Goal: Transaction & Acquisition: Subscribe to service/newsletter

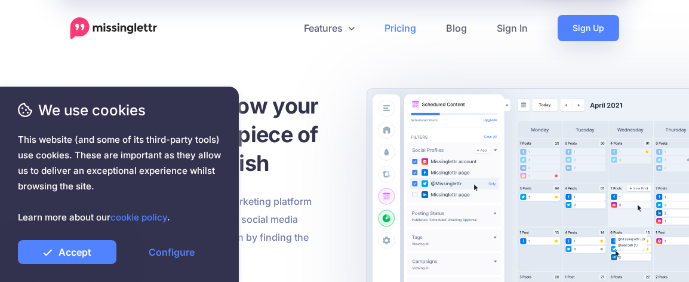
click at [409, 26] on link "Pricing" at bounding box center [401, 28] width 62 height 26
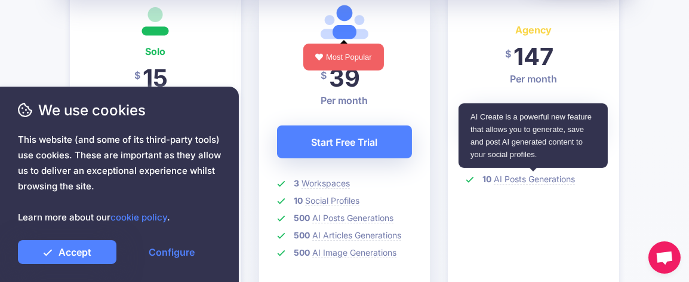
scroll to position [358, 0]
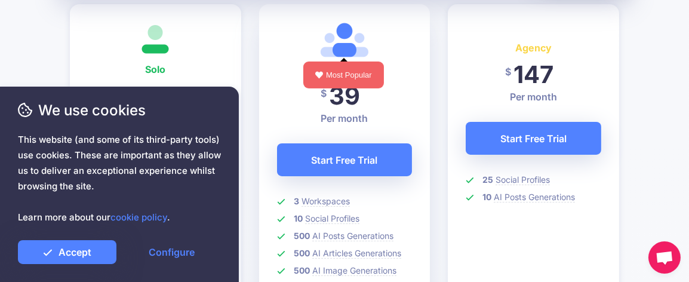
click at [188, 108] on span "We use cookies" at bounding box center [119, 110] width 203 height 21
click at [165, 247] on link "Configure" at bounding box center [171, 252] width 99 height 24
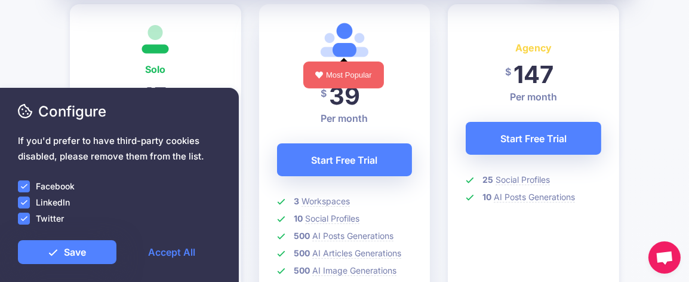
click at [25, 186] on ins at bounding box center [24, 186] width 12 height 12
drag, startPoint x: 27, startPoint y: 203, endPoint x: 27, endPoint y: 212, distance: 9.6
click at [27, 203] on ins at bounding box center [24, 203] width 12 height 12
click at [26, 218] on ins at bounding box center [24, 219] width 12 height 12
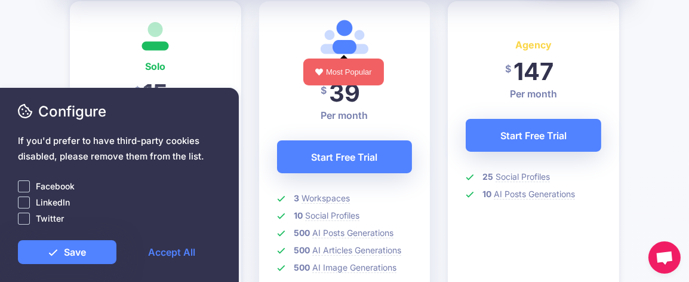
scroll to position [478, 0]
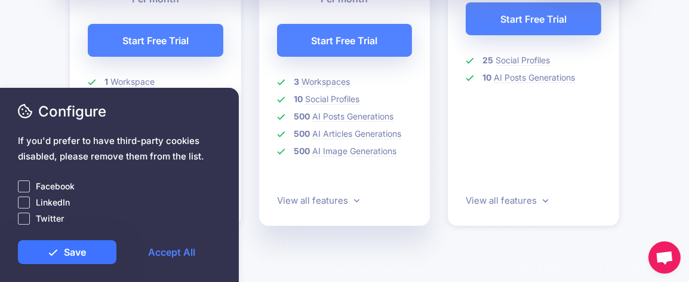
click at [84, 252] on link "Save" at bounding box center [67, 252] width 99 height 24
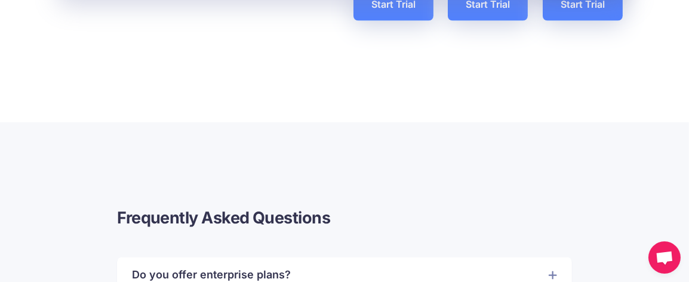
scroll to position [2629, 0]
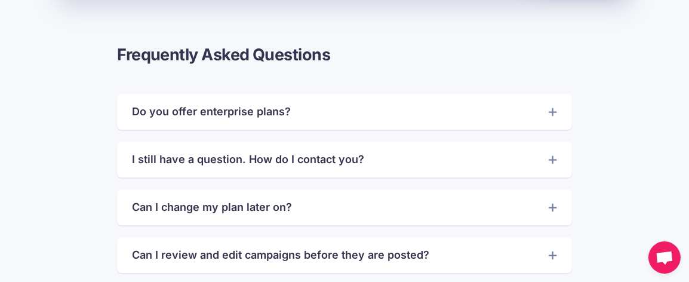
drag, startPoint x: 551, startPoint y: 160, endPoint x: 541, endPoint y: 162, distance: 11.0
click at [552, 160] on icon at bounding box center [553, 160] width 8 height 8
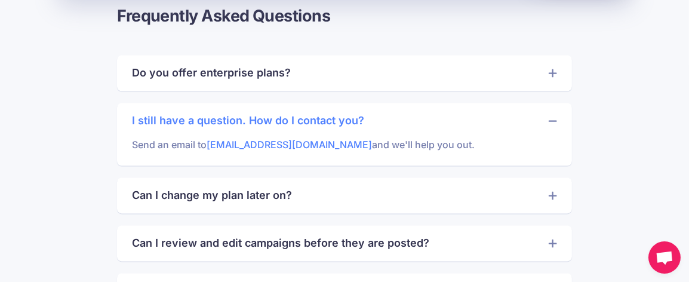
scroll to position [2689, 0]
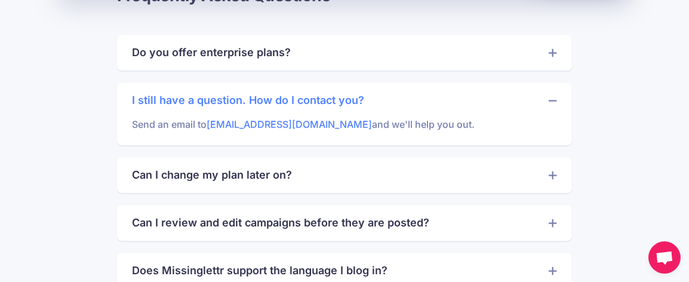
drag, startPoint x: 556, startPoint y: 174, endPoint x: 541, endPoint y: 179, distance: 15.5
click at [556, 175] on icon at bounding box center [553, 174] width 8 height 11
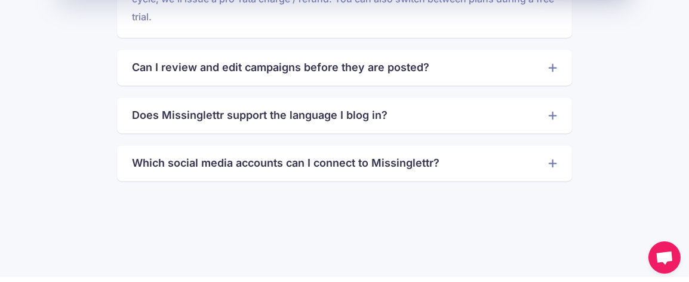
scroll to position [2927, 0]
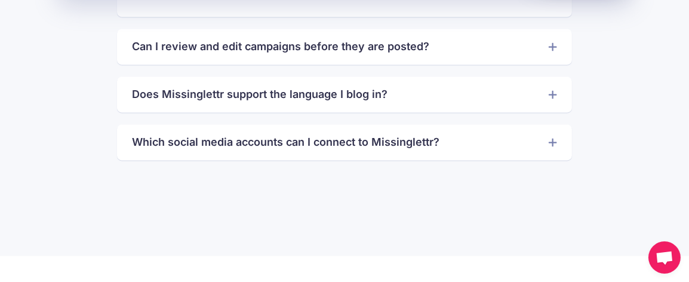
drag, startPoint x: 551, startPoint y: 140, endPoint x: 536, endPoint y: 149, distance: 17.4
click at [551, 140] on icon at bounding box center [553, 141] width 8 height 11
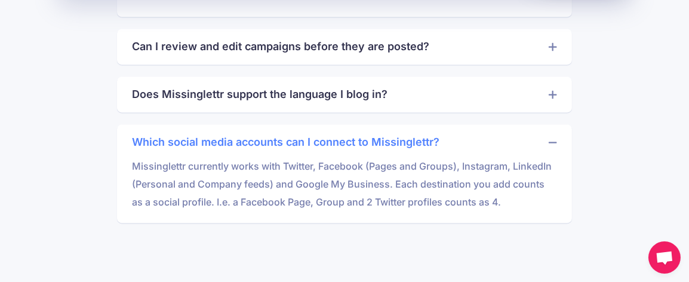
click at [550, 46] on icon at bounding box center [553, 46] width 8 height 8
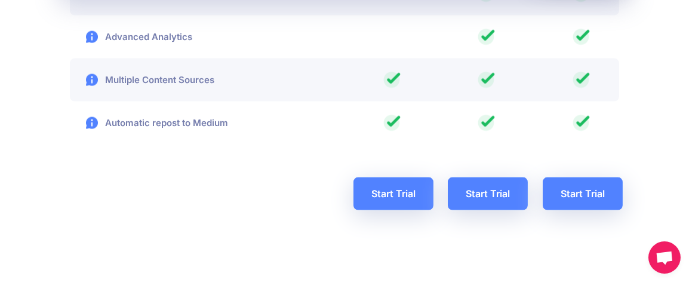
scroll to position [2330, 0]
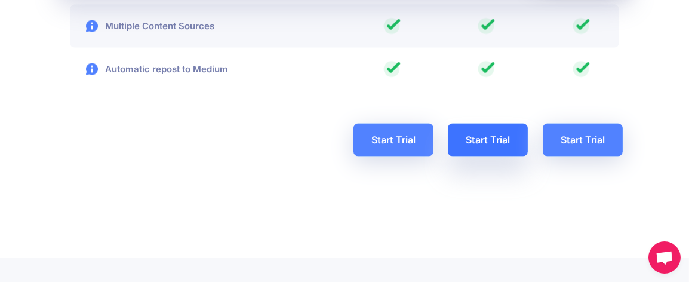
click at [491, 137] on link "Start Trial" at bounding box center [488, 140] width 80 height 33
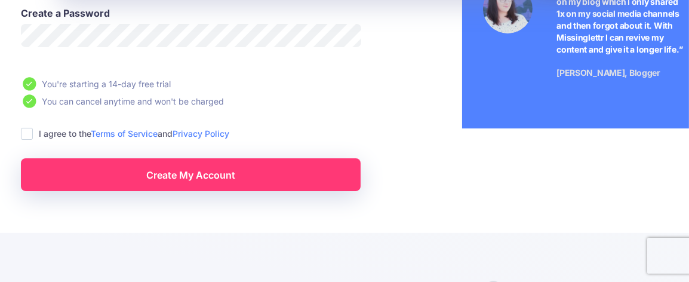
scroll to position [119, 0]
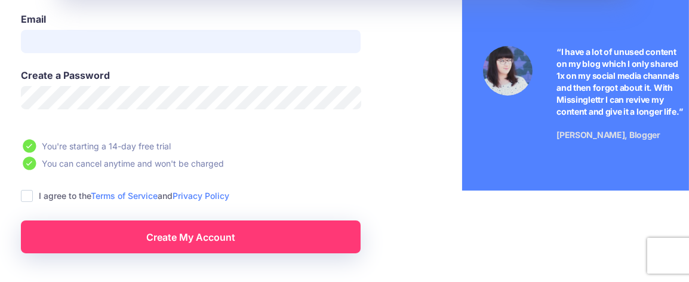
click at [90, 45] on input "Email" at bounding box center [191, 41] width 340 height 23
type input "**********"
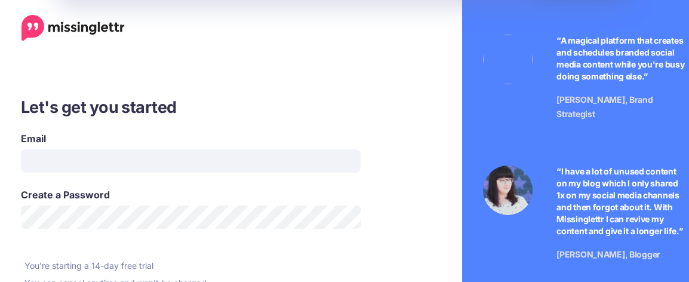
scroll to position [119, 0]
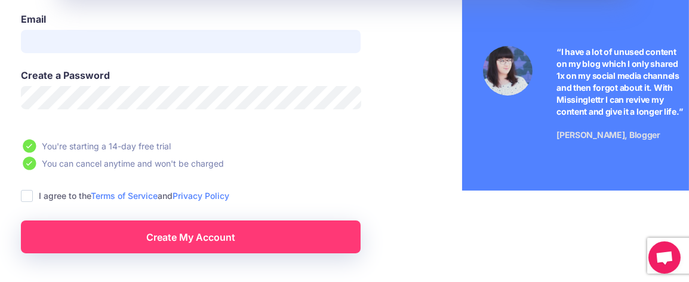
click at [134, 42] on input "Email" at bounding box center [191, 41] width 340 height 23
click at [75, 51] on input "Email" at bounding box center [191, 41] width 340 height 23
drag, startPoint x: 107, startPoint y: 42, endPoint x: 370, endPoint y: 47, distance: 262.9
click at [113, 42] on input "Email" at bounding box center [191, 41] width 340 height 23
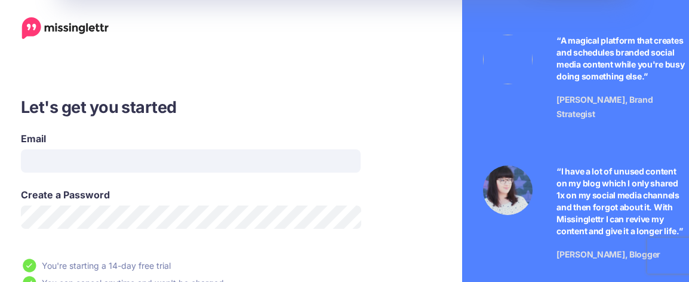
scroll to position [119, 0]
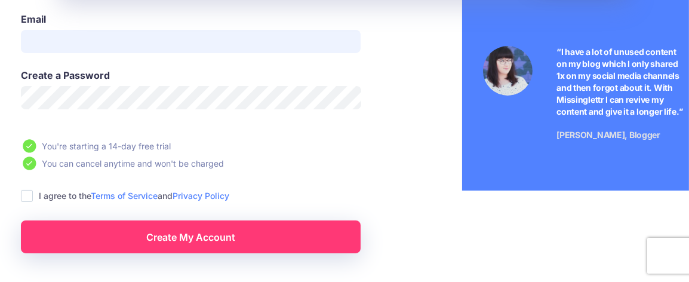
click at [188, 44] on input "Email" at bounding box center [191, 41] width 340 height 23
type input "**********"
click at [28, 195] on ins at bounding box center [27, 196] width 12 height 12
click at [200, 235] on link "Create My Account" at bounding box center [191, 236] width 340 height 33
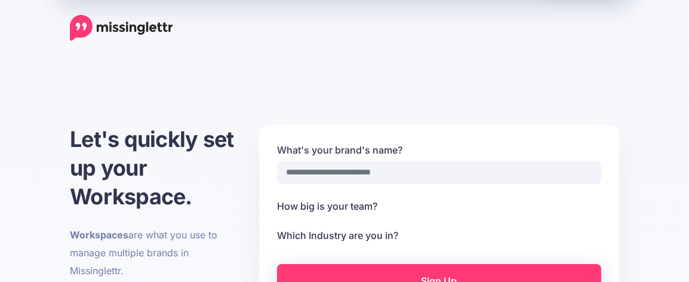
select select
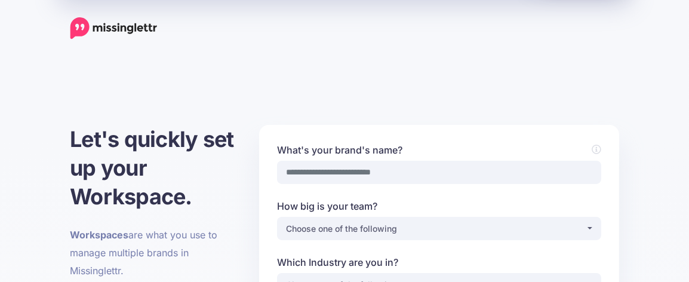
scroll to position [38, 0]
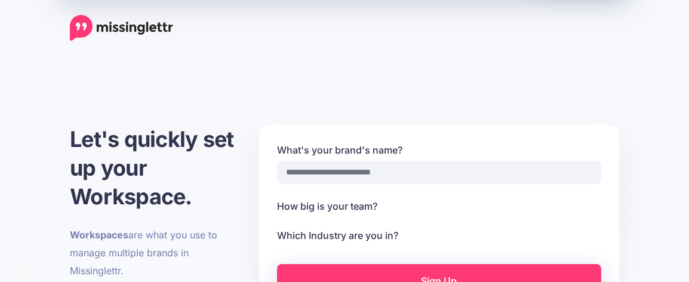
select select
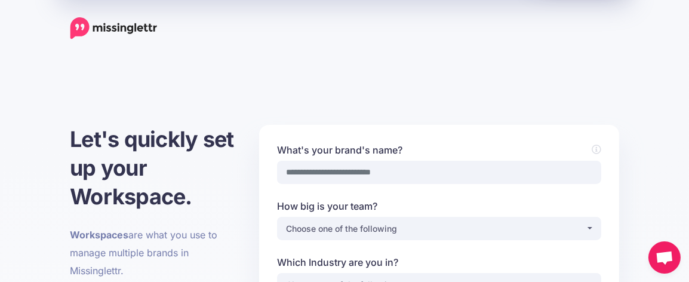
scroll to position [60, 0]
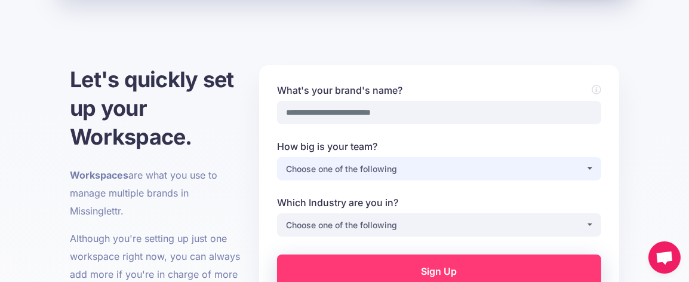
click at [585, 167] on div "Choose one of the following" at bounding box center [436, 169] width 300 height 14
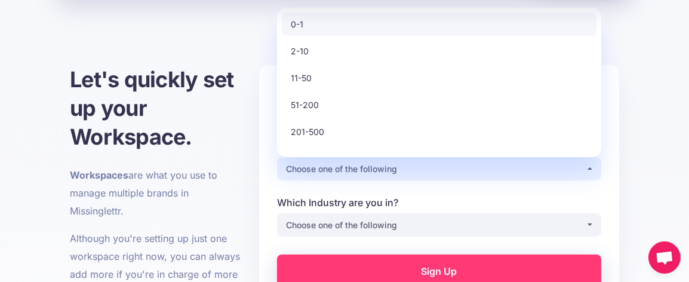
click at [310, 20] on link "0-1" at bounding box center [439, 24] width 315 height 23
select select "*"
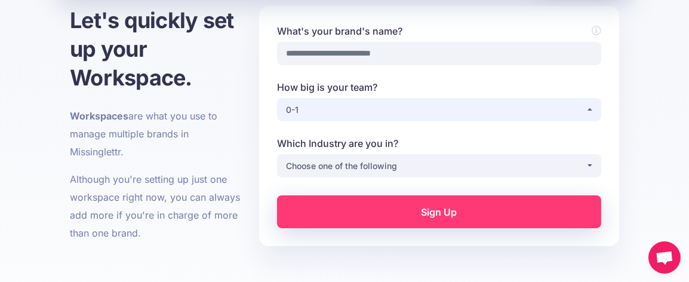
scroll to position [119, 0]
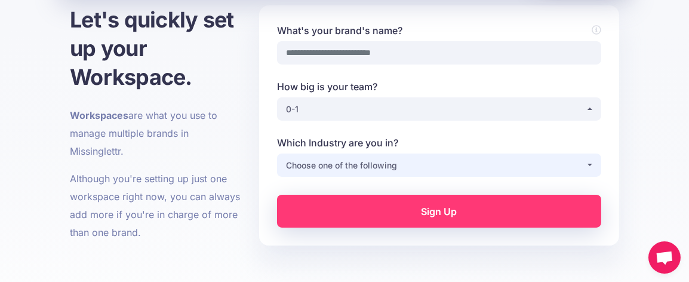
click at [591, 163] on button "Choose one of the following" at bounding box center [439, 165] width 324 height 23
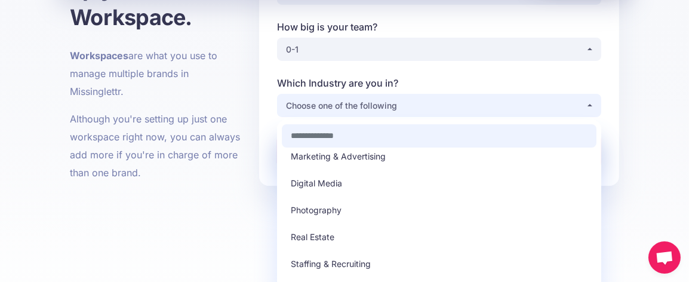
scroll to position [298, 0]
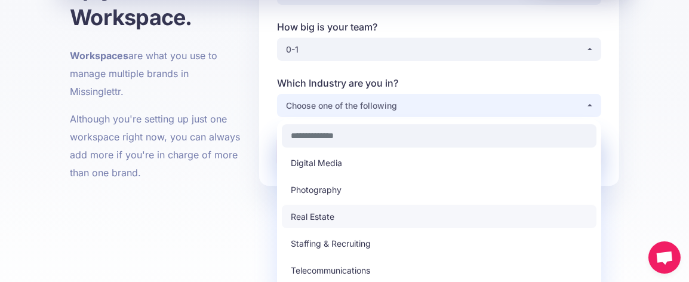
click at [317, 210] on span "Real Estate" at bounding box center [313, 217] width 44 height 14
select select "**********"
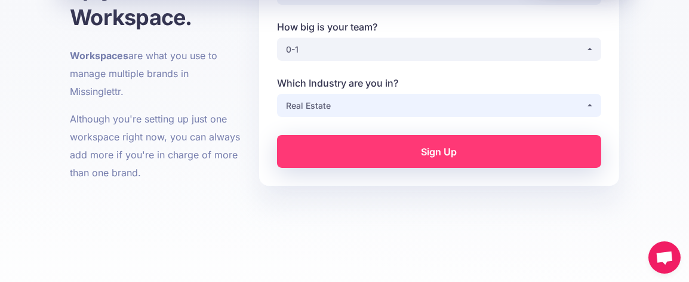
scroll to position [119, 0]
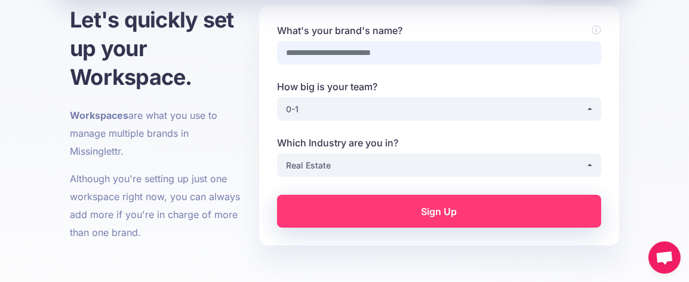
click at [325, 53] on input "What's your brand's name?" at bounding box center [439, 52] width 324 height 23
type input "**********"
click at [443, 210] on link "Sign Up" at bounding box center [439, 211] width 324 height 33
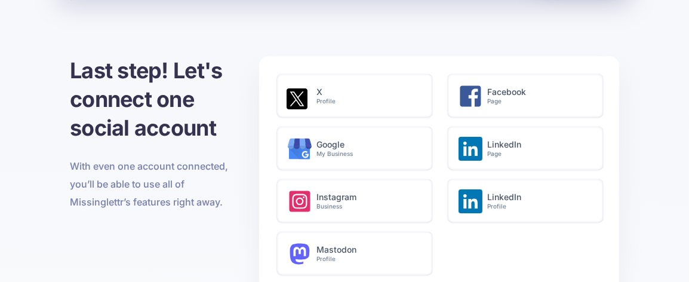
scroll to position [60, 0]
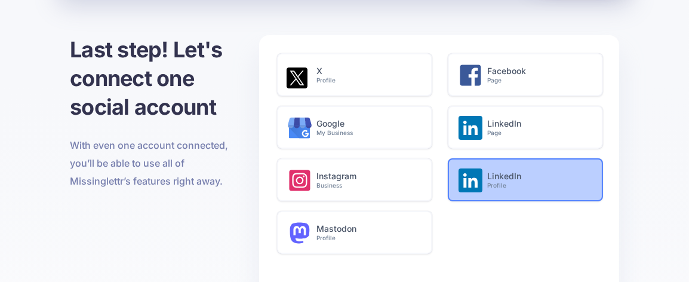
click at [488, 180] on h6 "LinkedIn Profile" at bounding box center [539, 180] width 103 height 18
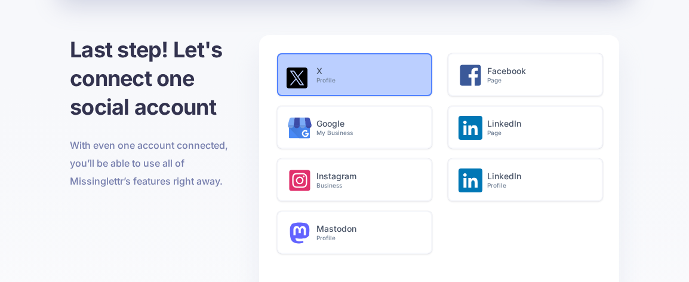
click at [325, 69] on h6 "X Profile" at bounding box center [368, 75] width 103 height 18
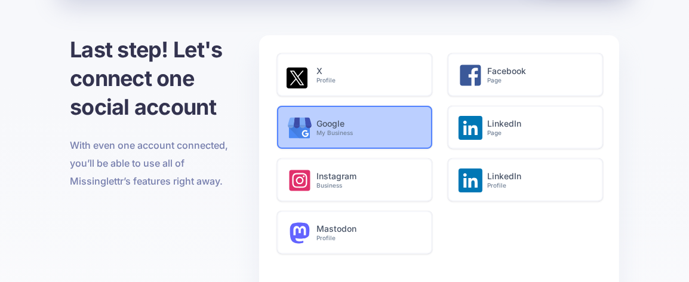
scroll to position [60, 0]
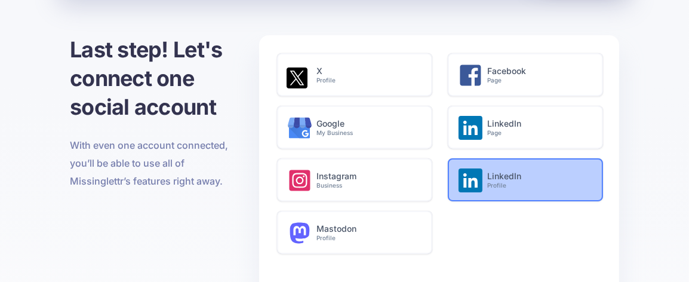
click at [501, 180] on h6 "LinkedIn Profile" at bounding box center [539, 180] width 103 height 18
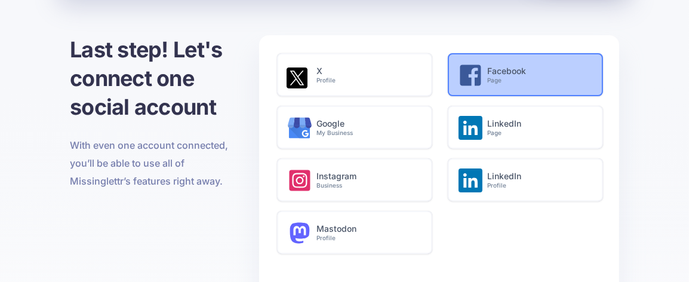
click at [499, 73] on h6 "Facebook Page" at bounding box center [539, 75] width 103 height 18
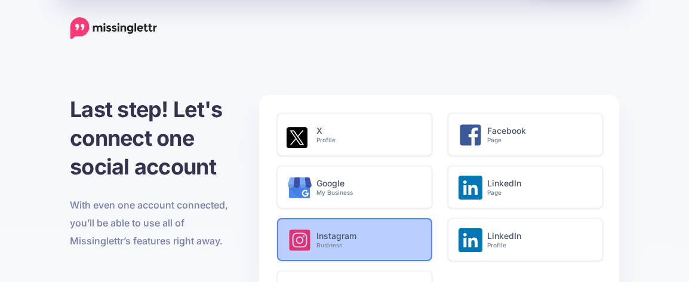
click at [337, 238] on h6 "Instagram Business" at bounding box center [368, 240] width 103 height 18
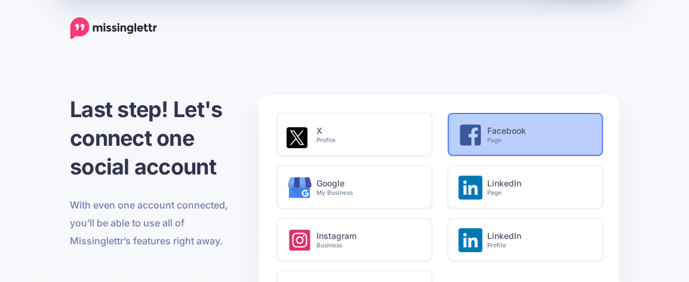
click at [511, 138] on small "Page" at bounding box center [539, 140] width 103 height 8
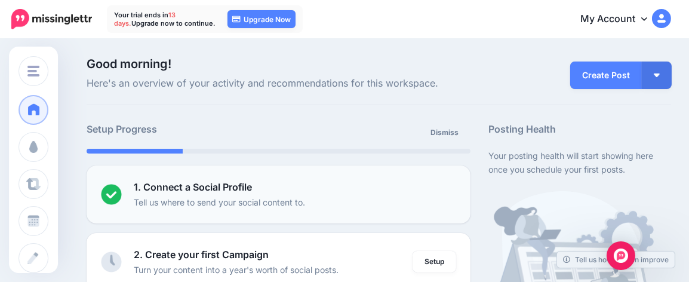
drag, startPoint x: 214, startPoint y: 190, endPoint x: 223, endPoint y: 190, distance: 9.6
click at [214, 190] on b "1. Connect a Social Profile" at bounding box center [193, 187] width 118 height 12
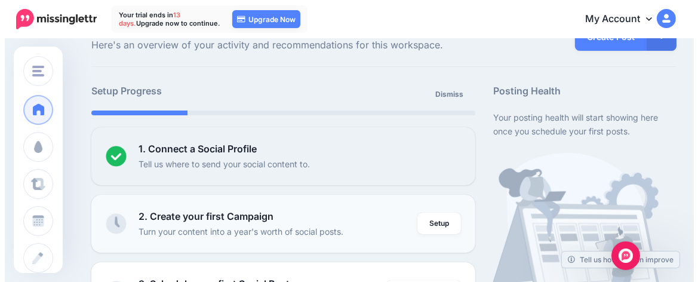
scroll to position [60, 0]
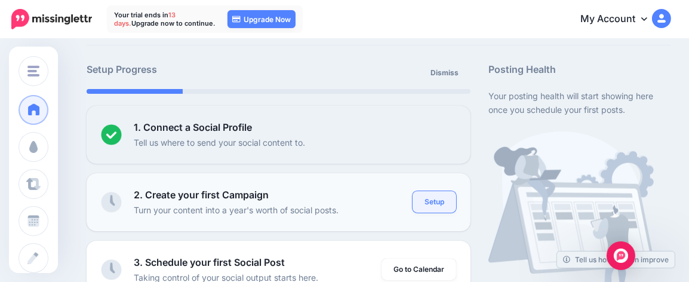
click at [439, 203] on link "Setup" at bounding box center [435, 202] width 44 height 22
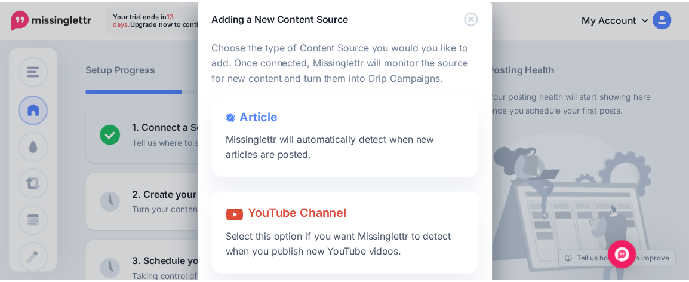
scroll to position [0, 0]
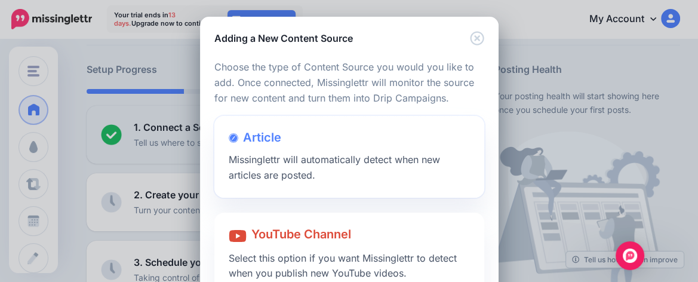
click at [282, 165] on span "Missinglettr will automatically detect when new articles are posted." at bounding box center [334, 167] width 211 height 27
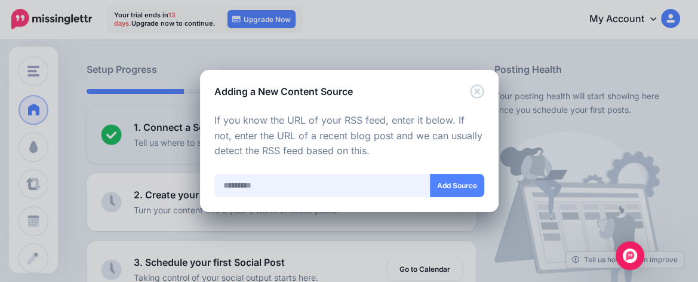
click at [292, 189] on input "text" at bounding box center [322, 185] width 216 height 23
drag, startPoint x: 476, startPoint y: 91, endPoint x: 466, endPoint y: 118, distance: 29.3
click at [477, 91] on icon "Close" at bounding box center [477, 91] width 14 height 14
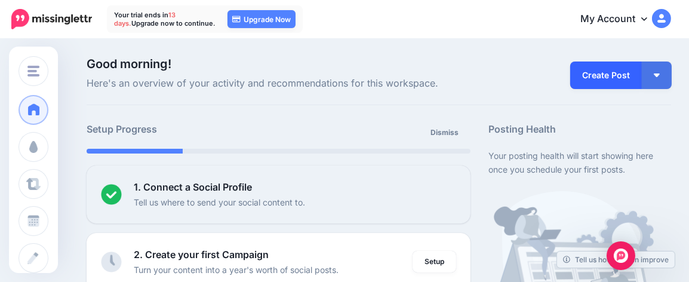
click at [628, 72] on link "Create Post" at bounding box center [607, 75] width 72 height 27
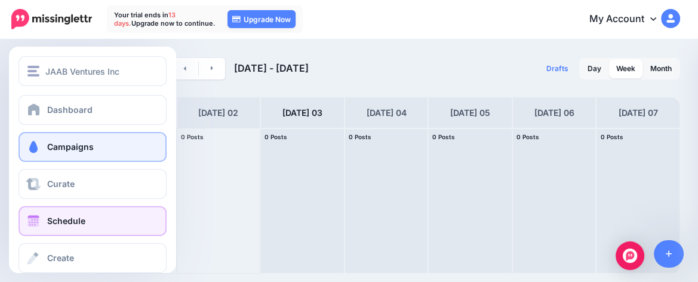
click at [70, 143] on span "Campaigns" at bounding box center [70, 147] width 47 height 10
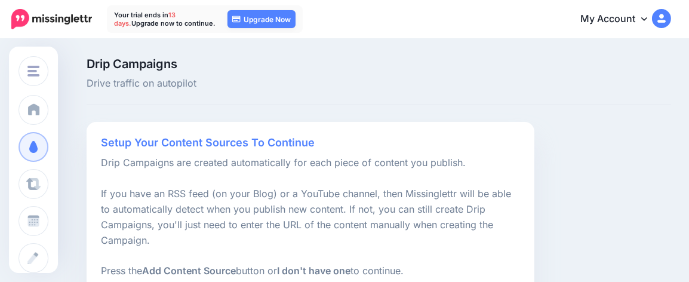
scroll to position [60, 0]
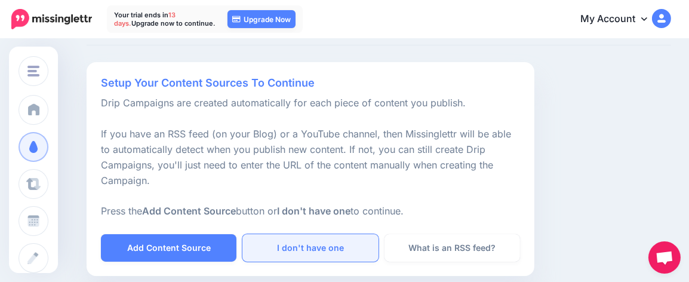
click at [329, 249] on link "I don't have one" at bounding box center [311, 247] width 136 height 27
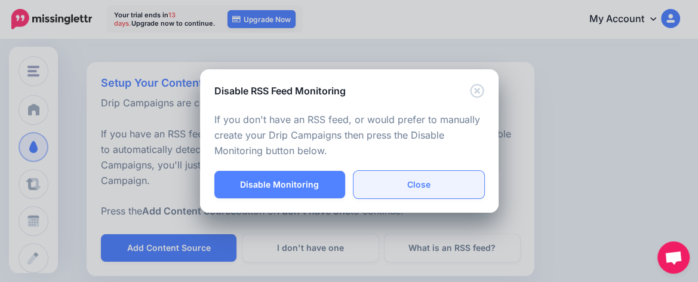
click at [401, 179] on link "Close" at bounding box center [419, 184] width 131 height 27
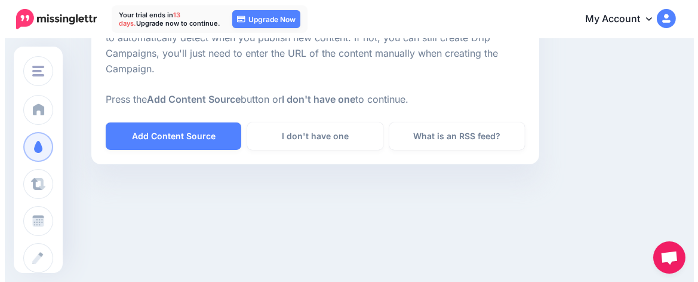
scroll to position [174, 0]
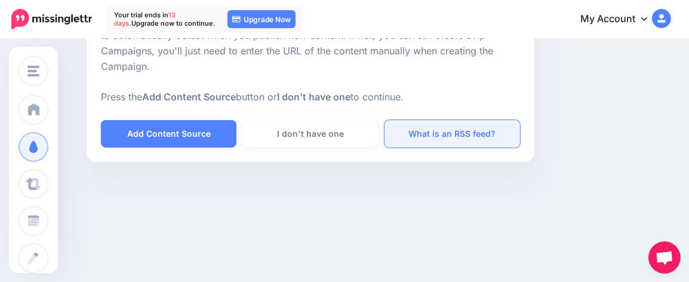
click at [473, 137] on link "What is an RSS feed?" at bounding box center [453, 133] width 136 height 27
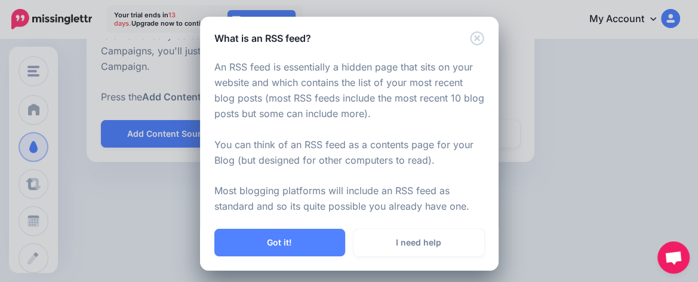
scroll to position [5, 0]
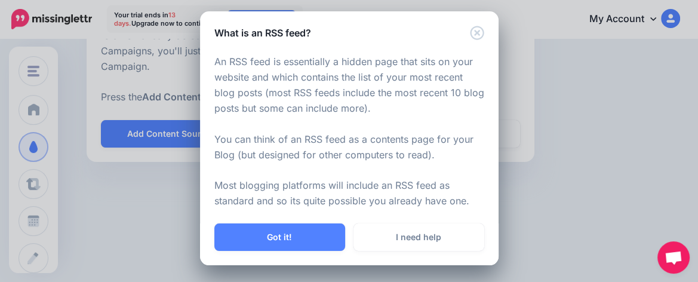
drag, startPoint x: 413, startPoint y: 237, endPoint x: 342, endPoint y: 211, distance: 75.6
click at [413, 237] on link "I need help" at bounding box center [419, 236] width 131 height 27
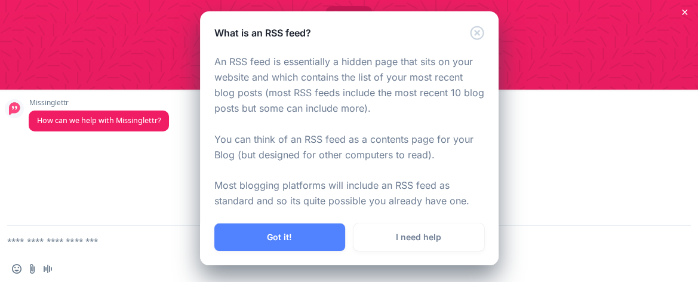
scroll to position [0, 0]
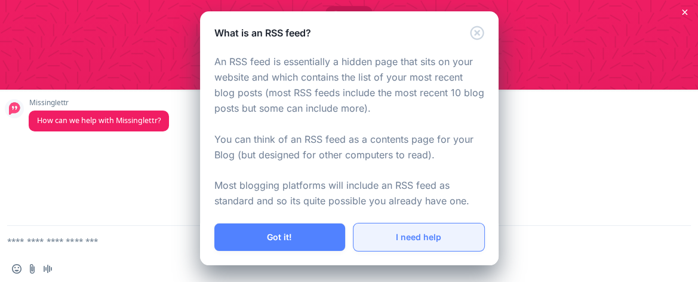
click at [404, 235] on link "I need help" at bounding box center [419, 236] width 131 height 27
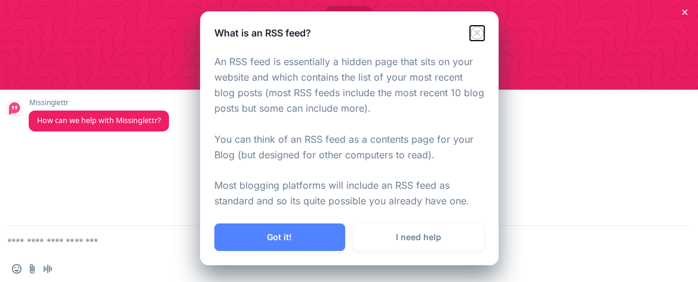
drag, startPoint x: 468, startPoint y: 32, endPoint x: 465, endPoint y: 44, distance: 12.2
click at [470, 33] on icon "Close" at bounding box center [477, 33] width 14 height 14
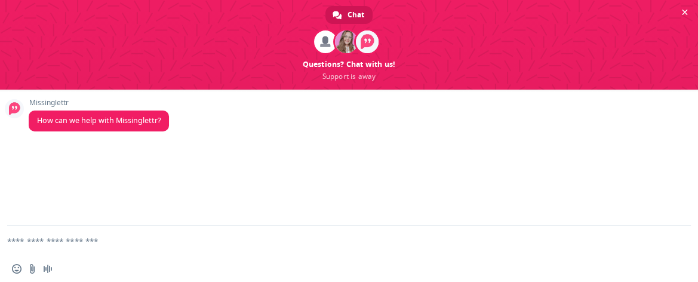
scroll to position [166, 0]
click at [686, 12] on span "Close chat" at bounding box center [685, 12] width 6 height 8
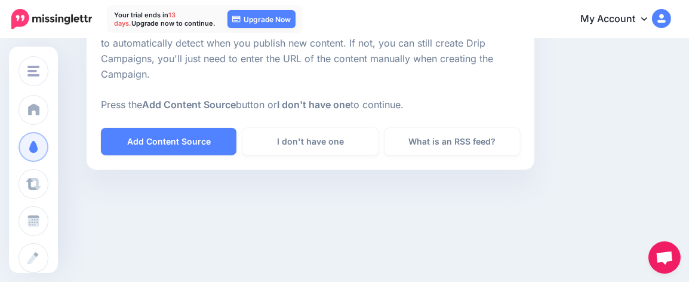
scroll to position [0, 0]
click at [646, 17] on link "My Account" at bounding box center [620, 19] width 103 height 29
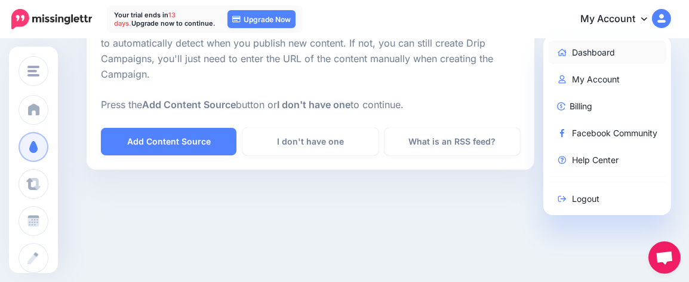
click at [602, 47] on link "Dashboard" at bounding box center [607, 52] width 119 height 23
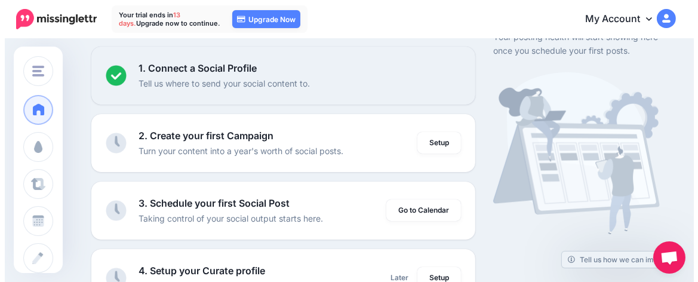
scroll to position [119, 0]
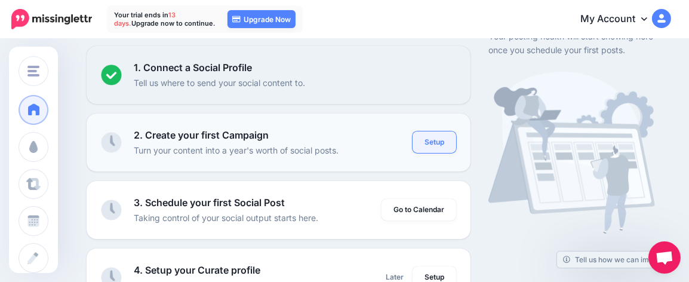
click at [442, 143] on link "Setup" at bounding box center [435, 142] width 44 height 22
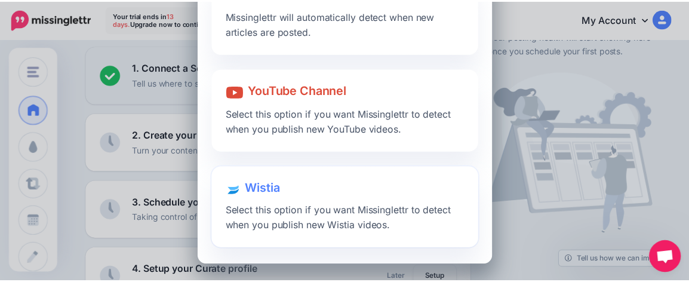
scroll to position [0, 0]
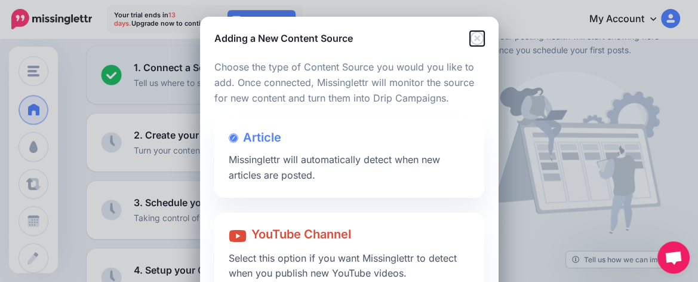
click at [470, 38] on icon "Close" at bounding box center [477, 38] width 14 height 14
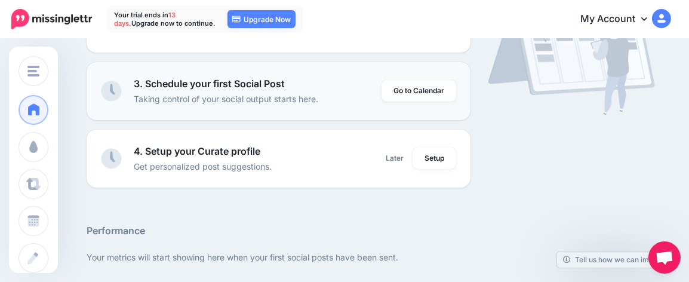
scroll to position [239, 0]
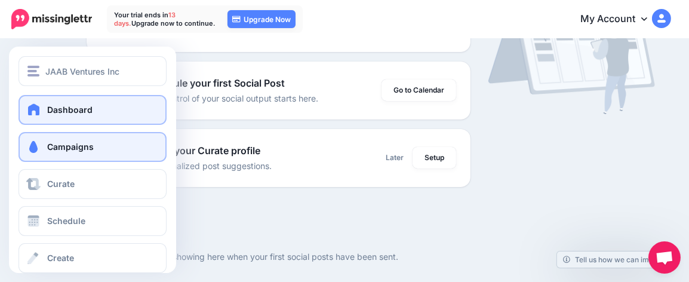
click at [62, 140] on link "Campaigns" at bounding box center [93, 147] width 148 height 30
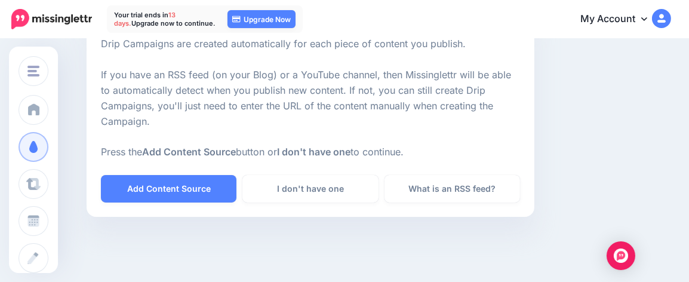
scroll to position [119, 0]
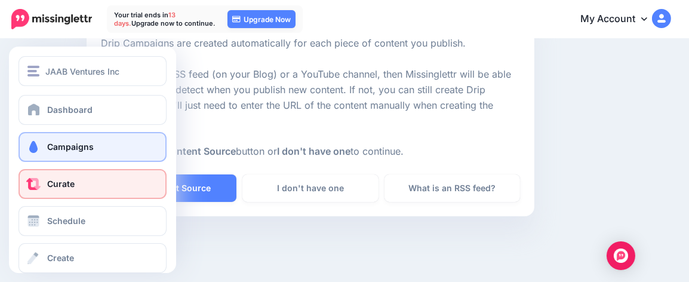
click at [56, 194] on link "Curate" at bounding box center [93, 184] width 148 height 30
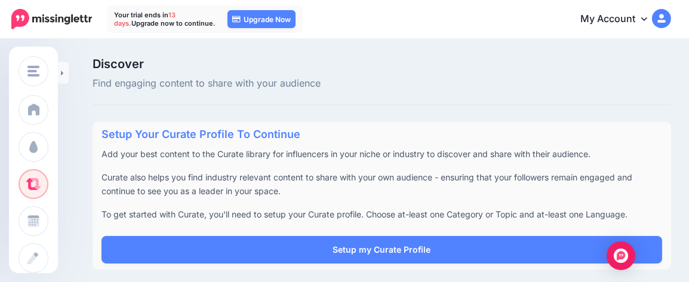
scroll to position [5, 0]
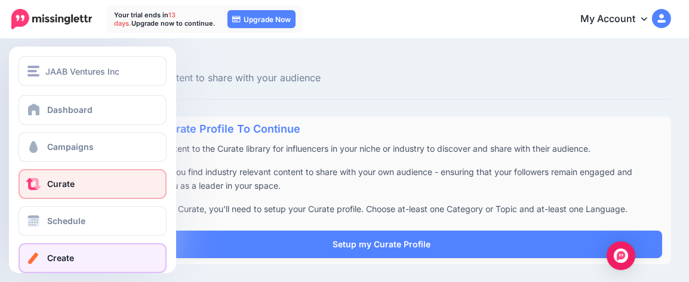
click at [37, 262] on span at bounding box center [34, 258] width 16 height 12
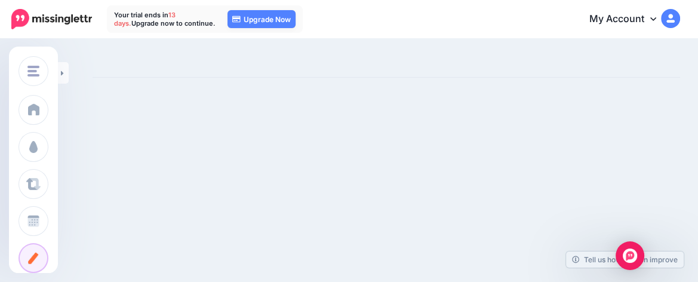
click at [649, 19] on link "My Account" at bounding box center [629, 19] width 103 height 29
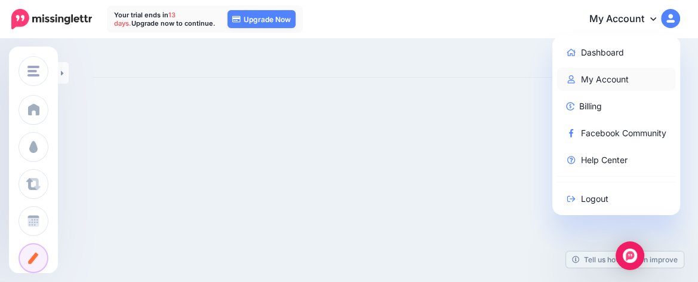
click at [603, 78] on link "My Account" at bounding box center [616, 79] width 119 height 23
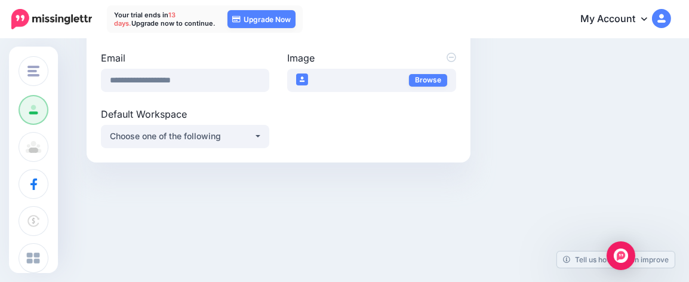
click at [637, 17] on link "My Account" at bounding box center [620, 19] width 103 height 29
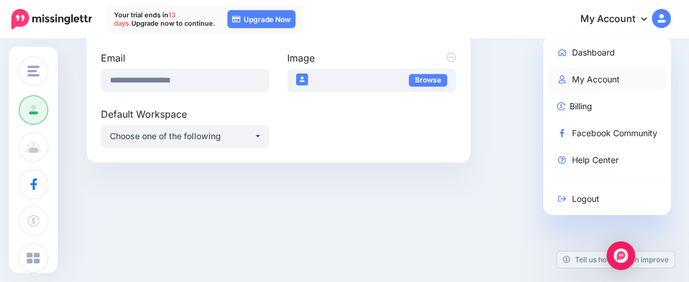
click at [596, 77] on link "My Account" at bounding box center [607, 79] width 119 height 23
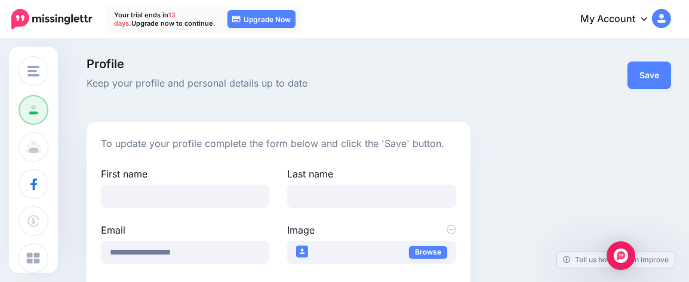
click at [648, 20] on icon at bounding box center [645, 19] width 6 height 10
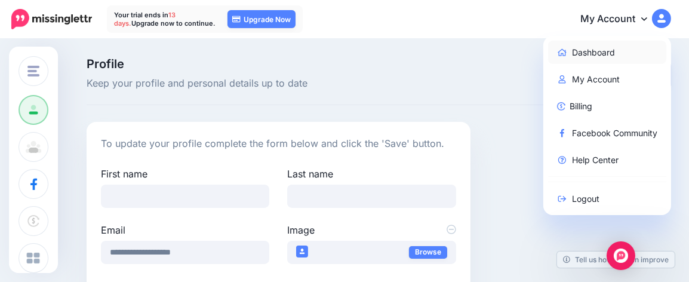
click at [604, 54] on link "Dashboard" at bounding box center [607, 52] width 119 height 23
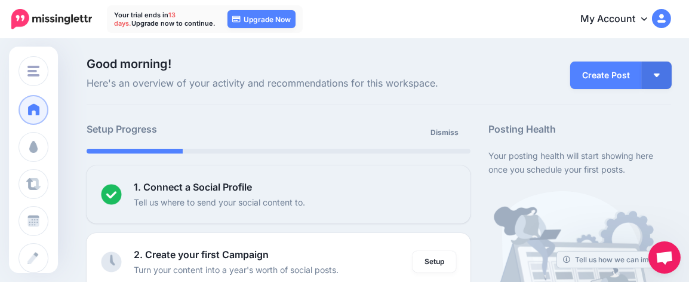
click at [672, 17] on img at bounding box center [661, 18] width 19 height 19
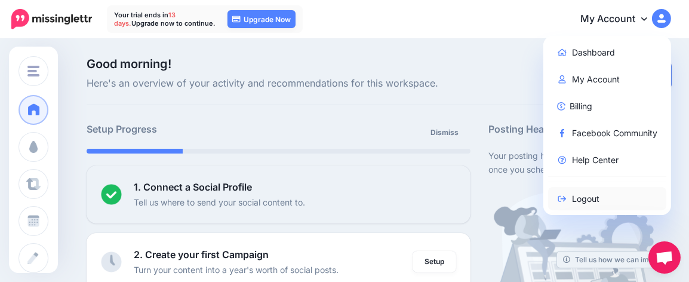
click at [608, 200] on link "Logout" at bounding box center [607, 198] width 119 height 23
